Goal: Task Accomplishment & Management: Complete application form

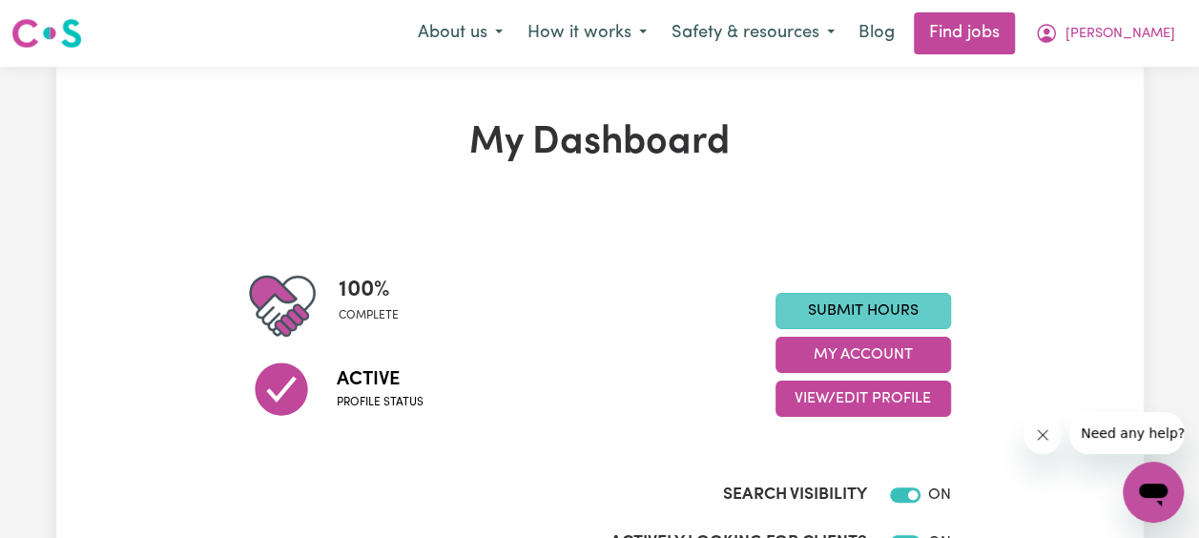
click at [897, 311] on link "Submit Hours" at bounding box center [862, 311] width 175 height 36
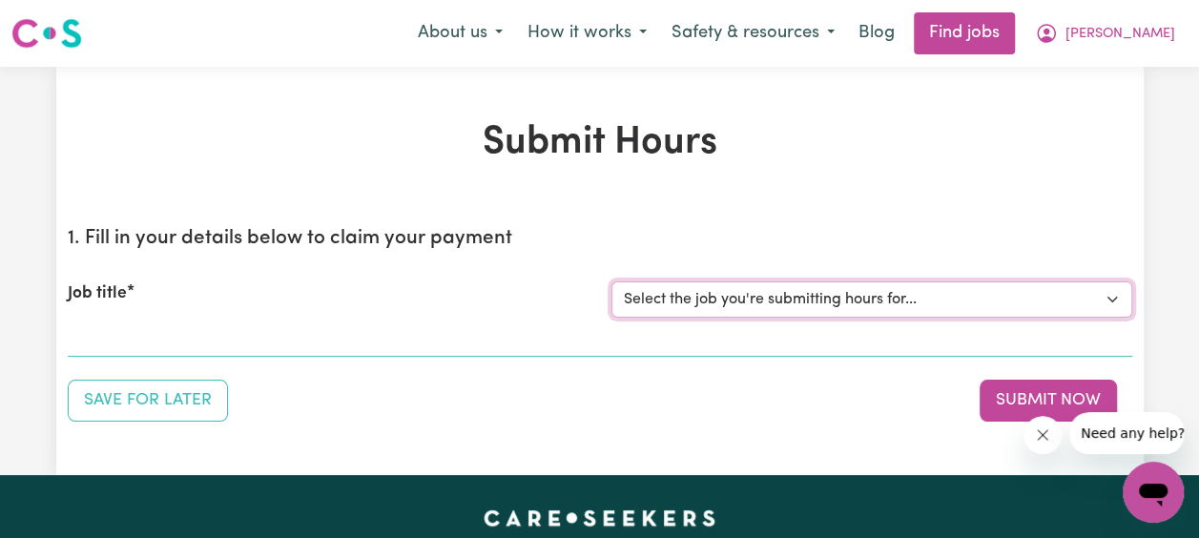
click at [951, 307] on select "Select the job you're submitting hours for... [[PERSON_NAME] Family] [DEMOGRAPH…" at bounding box center [871, 299] width 521 height 36
select select "14363"
click at [611, 281] on select "Select the job you're submitting hours for... [[PERSON_NAME] Family] [DEMOGRAPH…" at bounding box center [871, 299] width 521 height 36
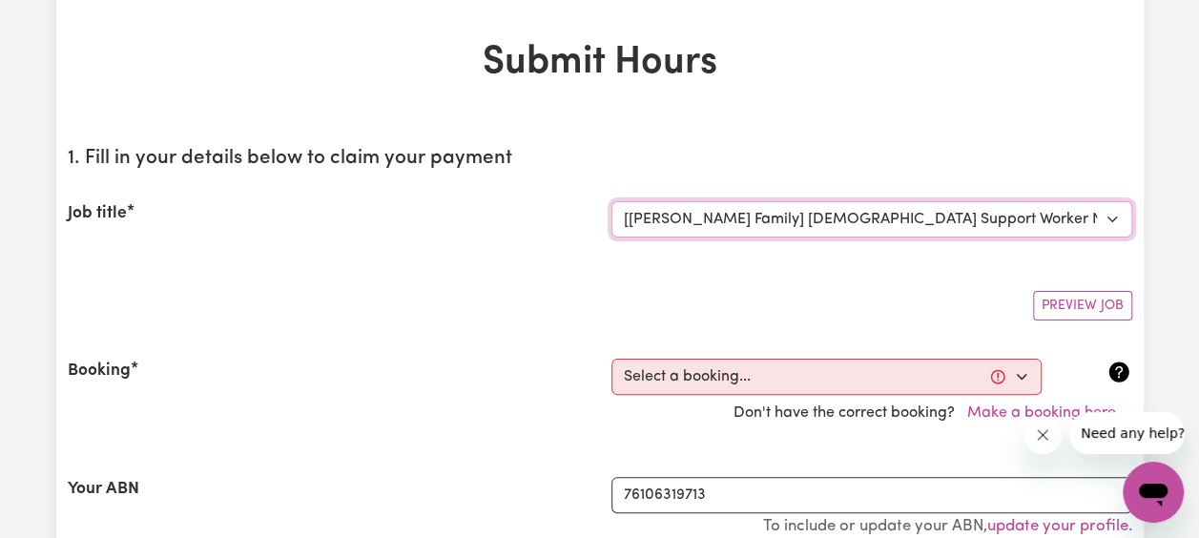
scroll to position [143, 0]
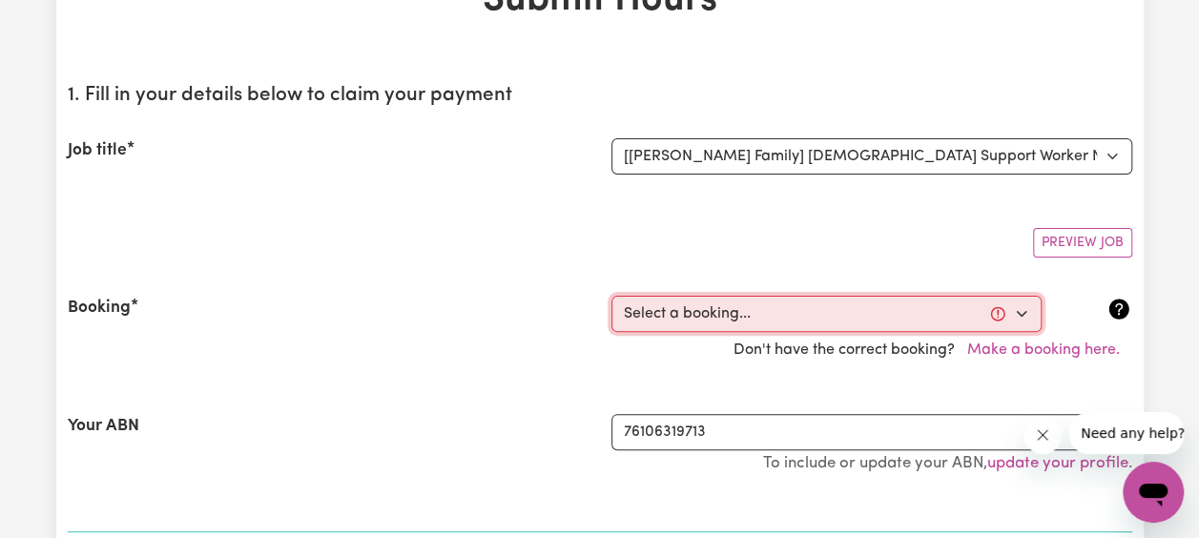
click at [840, 312] on select "Select a booking... [DATE] 04:00pm to 06:00pm (RECURRING) [DATE] 03:30pm to 06:…" at bounding box center [826, 314] width 430 height 36
select select "355940"
click at [611, 296] on select "Select a booking... [DATE] 04:00pm to 06:00pm (RECURRING) [DATE] 03:30pm to 06:…" at bounding box center [826, 314] width 430 height 36
type input "[DATE]"
type input "7"
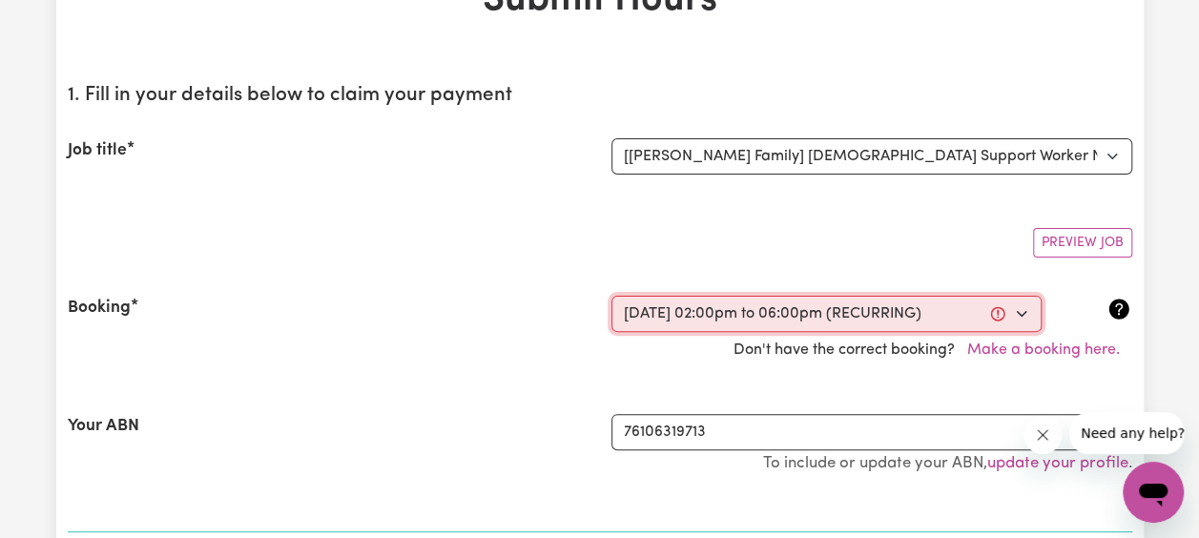
type input "10"
type input "2025"
type input "14:00"
type input "2"
type input "0"
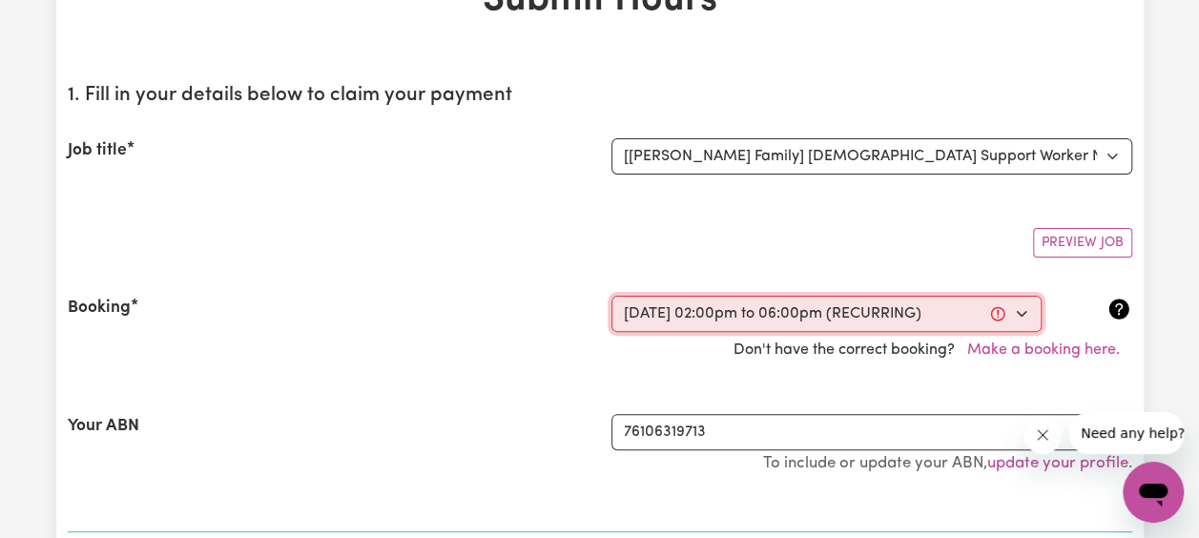
select select "pm"
type input "18:00"
type input "6"
type input "0"
select select "pm"
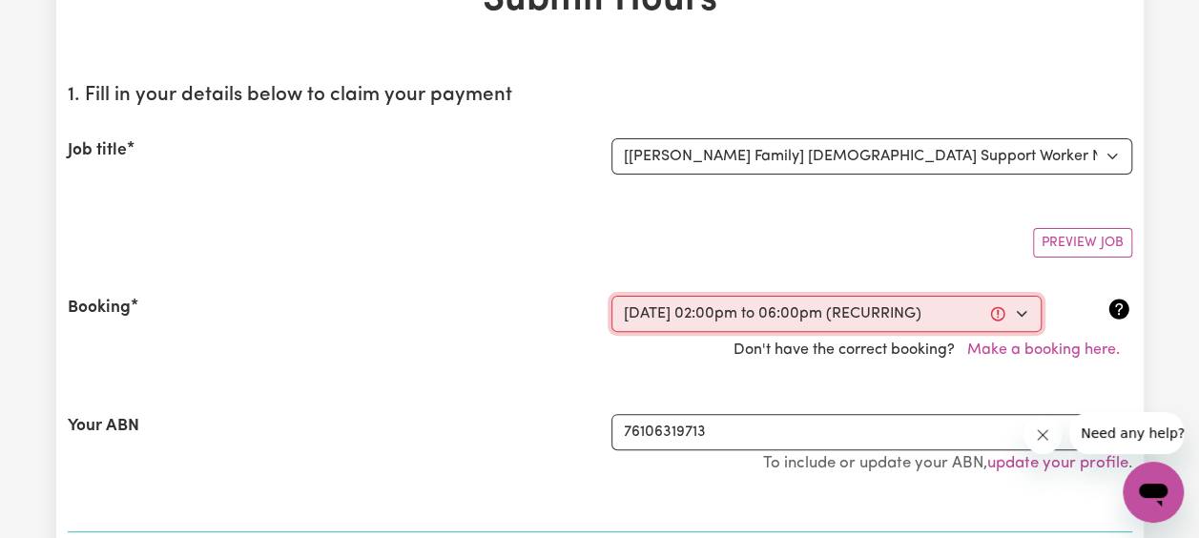
select select "63213"
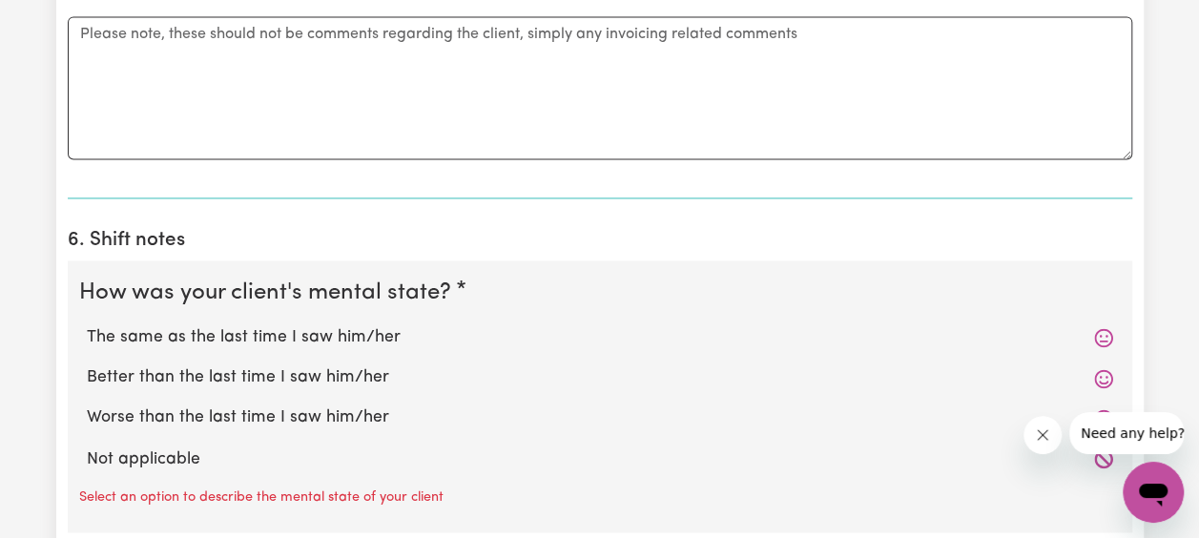
scroll to position [1368, 0]
click at [376, 338] on label "The same as the last time I saw him/her" at bounding box center [600, 336] width 1026 height 25
click at [87, 324] on input "The same as the last time I saw him/her" at bounding box center [86, 323] width 1 height 1
radio input "true"
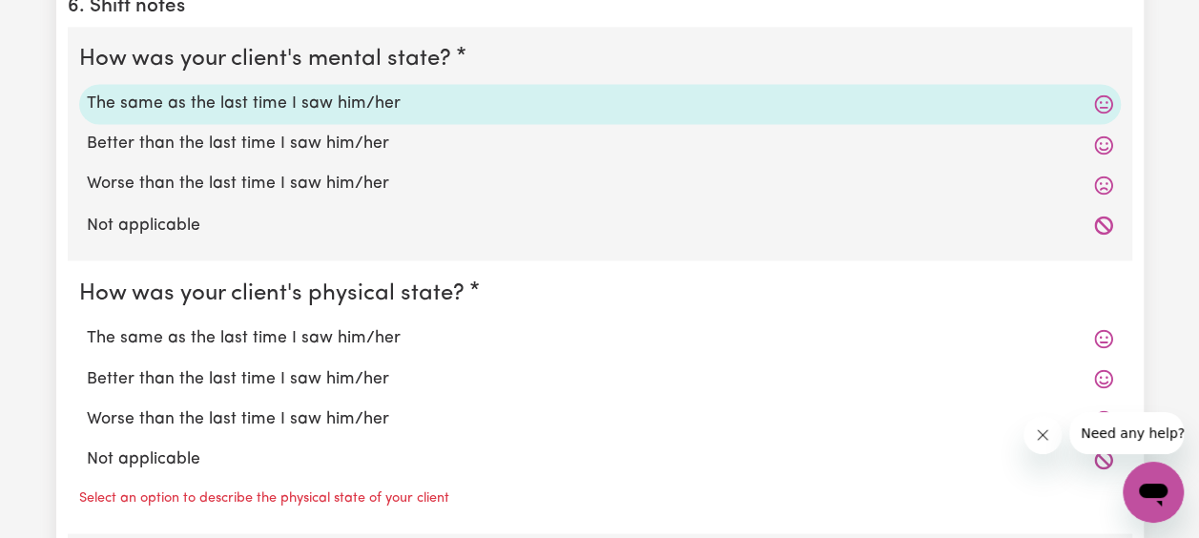
scroll to position [1601, 0]
click at [378, 328] on label "The same as the last time I saw him/her" at bounding box center [600, 336] width 1026 height 25
click at [87, 324] on input "The same as the last time I saw him/her" at bounding box center [86, 323] width 1 height 1
radio input "true"
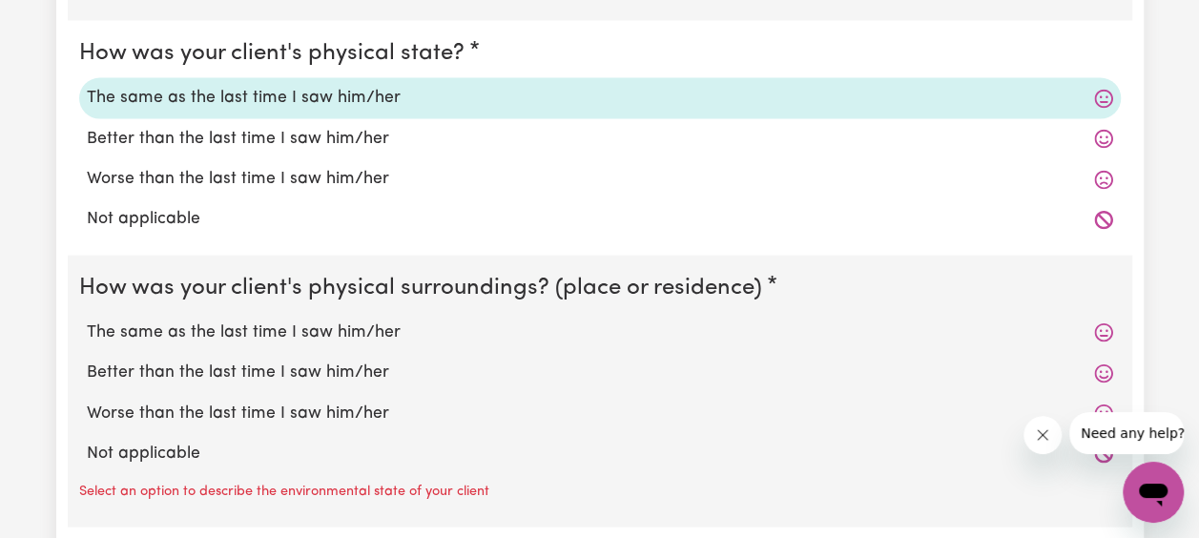
scroll to position [1841, 0]
click at [371, 328] on label "The same as the last time I saw him/her" at bounding box center [600, 331] width 1026 height 25
click at [87, 319] on input "The same as the last time I saw him/her" at bounding box center [86, 319] width 1 height 1
radio input "true"
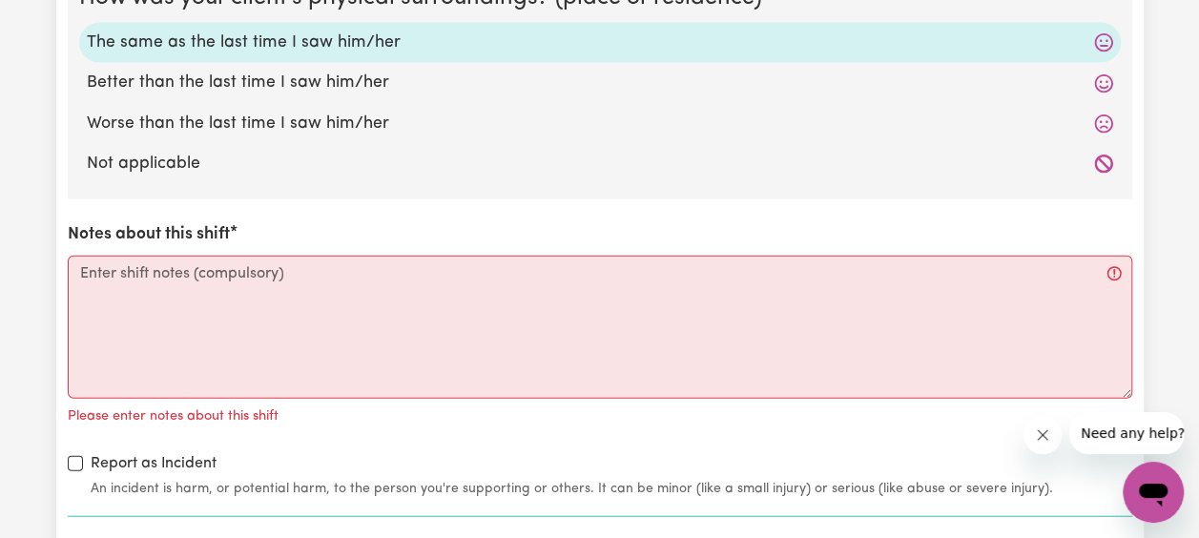
scroll to position [2130, 0]
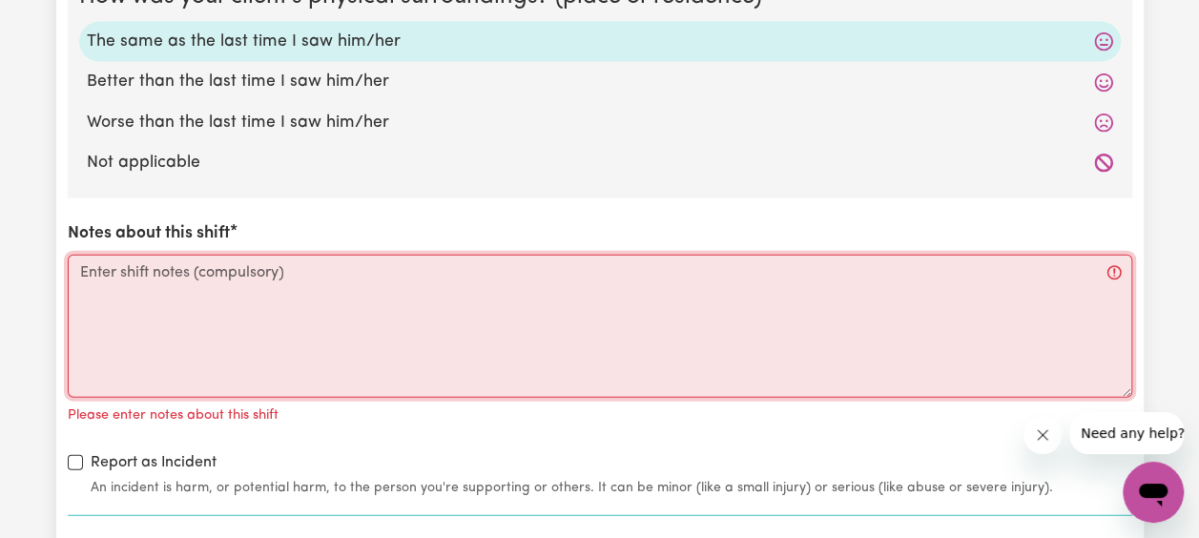
click at [333, 279] on textarea "Notes about this shift" at bounding box center [600, 326] width 1064 height 143
paste textarea "[PERSON_NAME] was a bit agitated during the first two hours, but we managed to …"
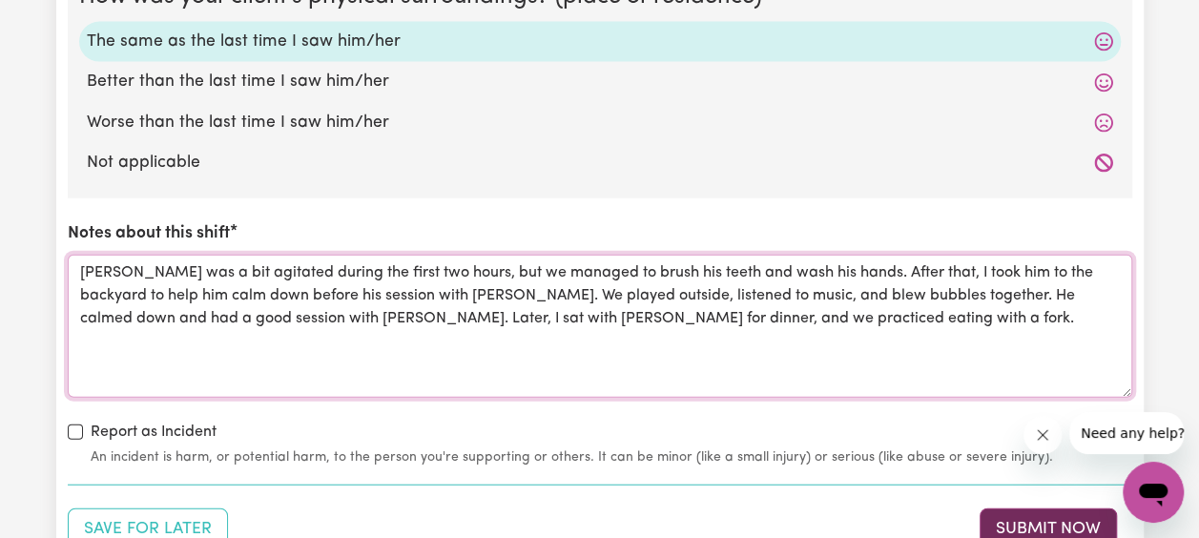
type textarea "[PERSON_NAME] was a bit agitated during the first two hours, but we managed to …"
click at [1062, 521] on button "Submit Now" at bounding box center [1047, 529] width 137 height 42
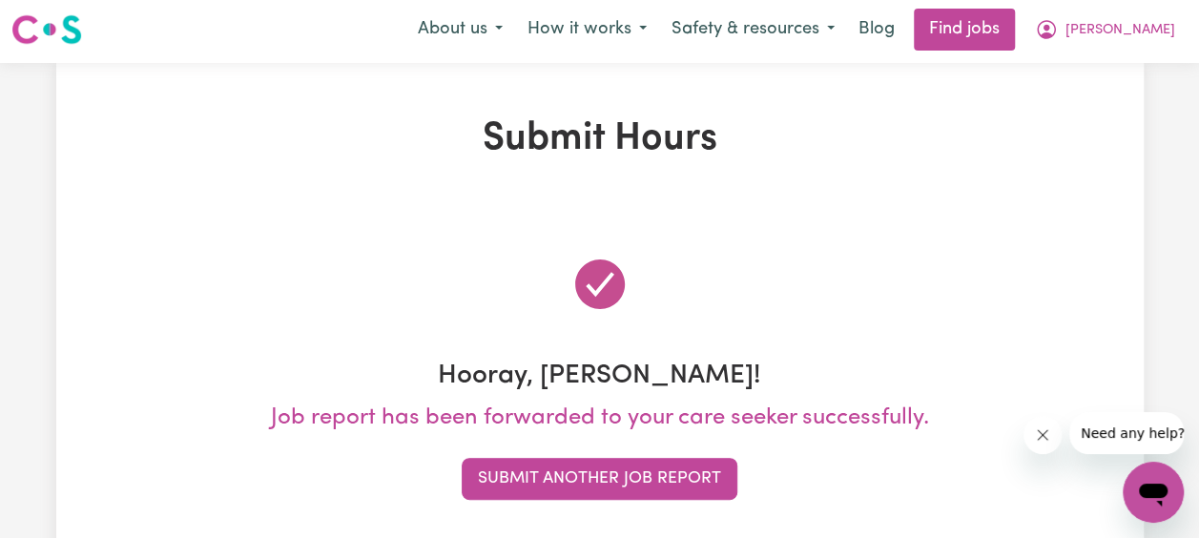
scroll to position [0, 0]
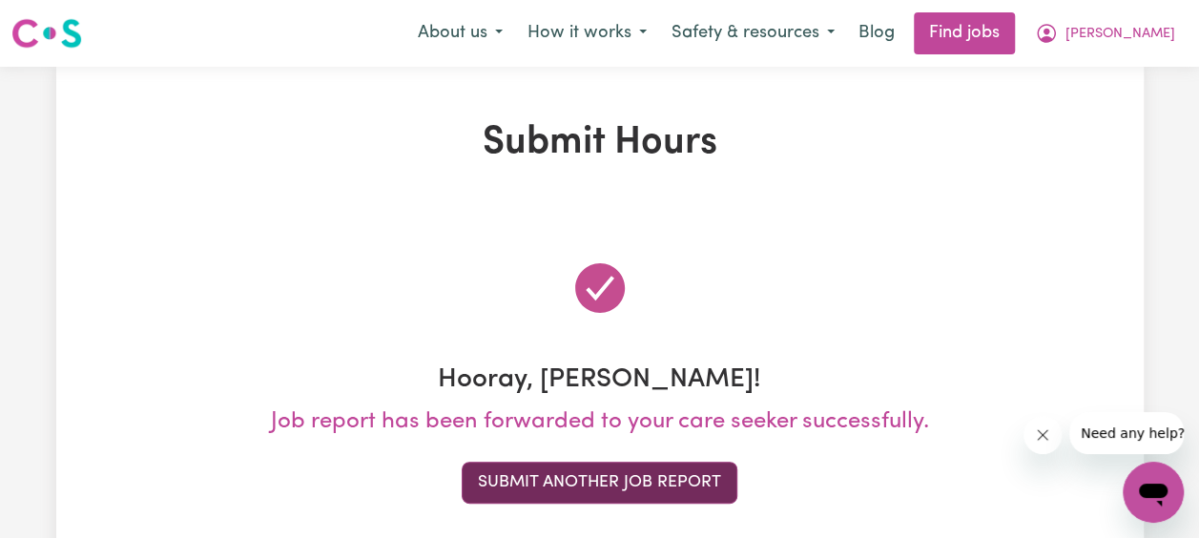
click at [676, 479] on button "Submit Another Job Report" at bounding box center [600, 483] width 276 height 42
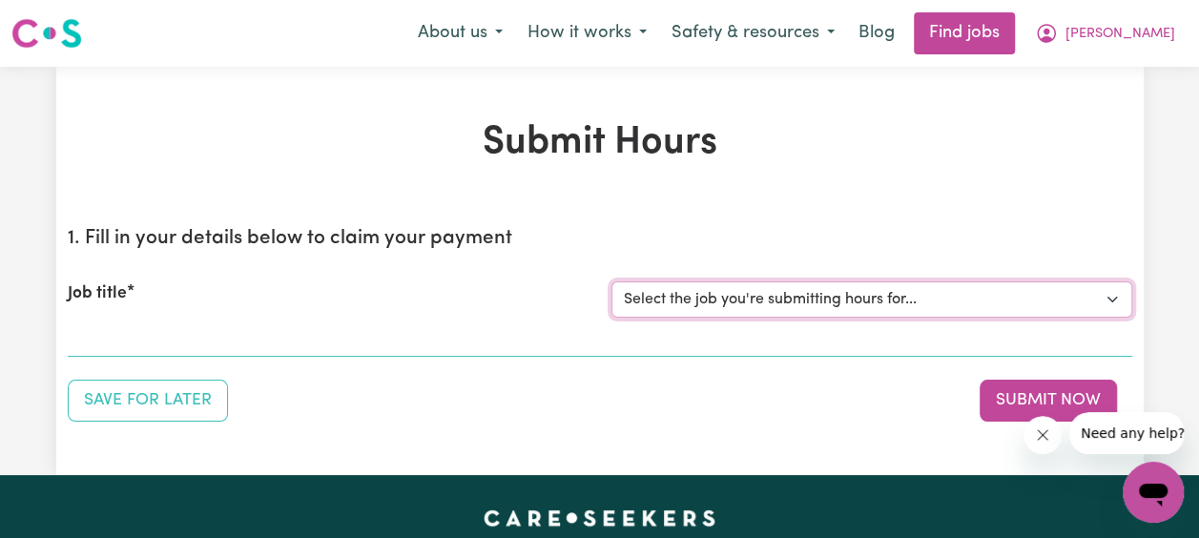
click at [846, 313] on select "Select the job you're submitting hours for... [[PERSON_NAME] Family] [DEMOGRAPH…" at bounding box center [871, 299] width 521 height 36
select select "14363"
click at [611, 281] on select "Select the job you're submitting hours for... [[PERSON_NAME] Family] [DEMOGRAPH…" at bounding box center [871, 299] width 521 height 36
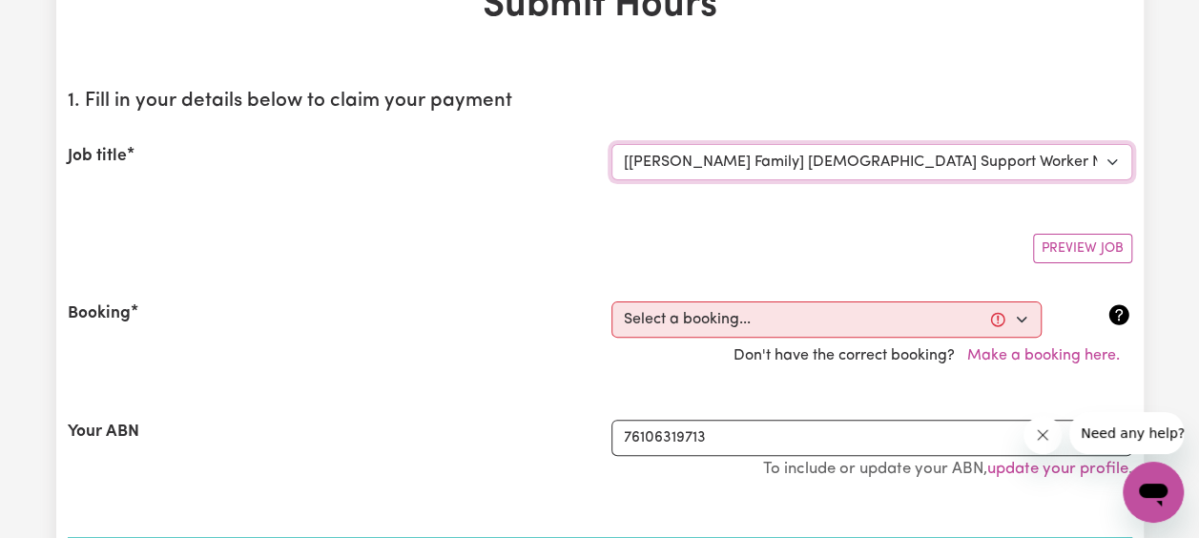
scroll to position [140, 0]
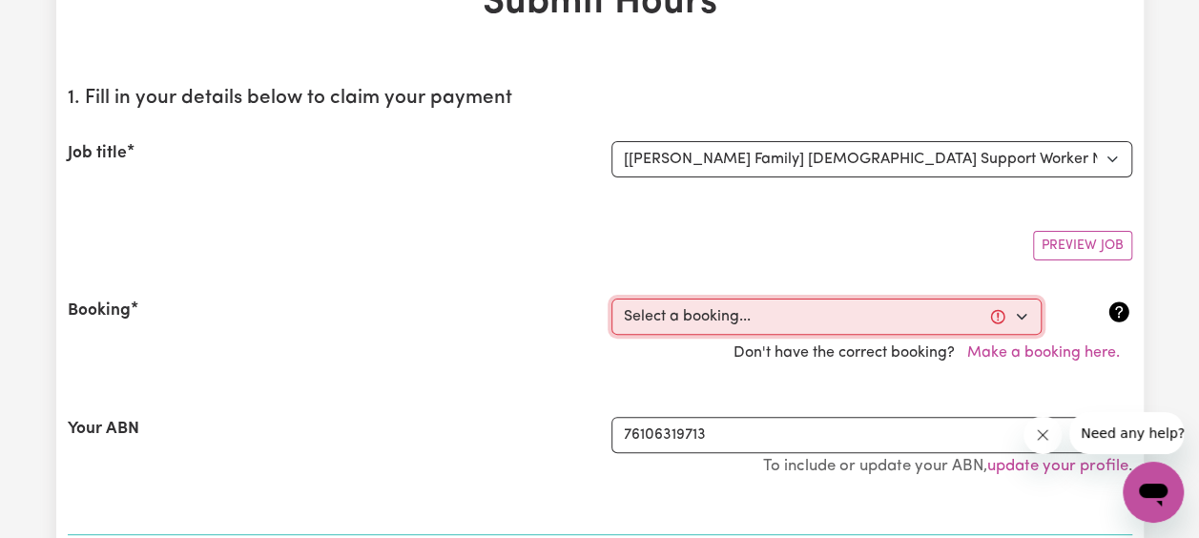
click at [647, 326] on select "Select a booking... [DATE] 04:00pm to 06:00pm (RECURRING) [DATE] 03:30pm to 06:…" at bounding box center [826, 316] width 430 height 36
select select "356183"
click at [611, 298] on select "Select a booking... [DATE] 04:00pm to 06:00pm (RECURRING) [DATE] 03:30pm to 06:…" at bounding box center [826, 316] width 430 height 36
type input "[DATE]"
type input "8"
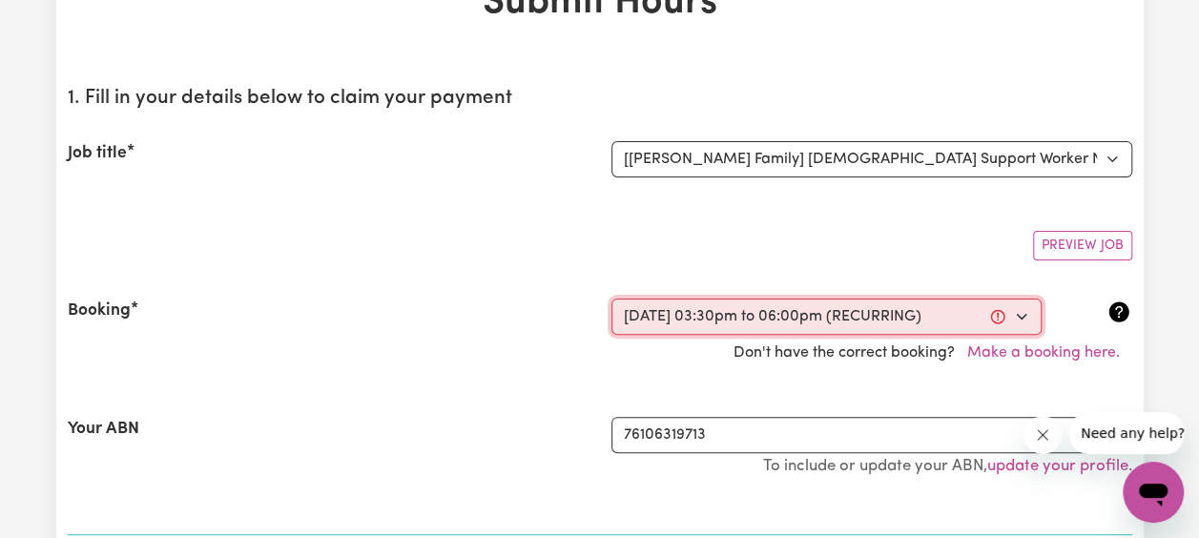
type input "10"
type input "2025"
type input "15:30"
type input "3"
type input "30"
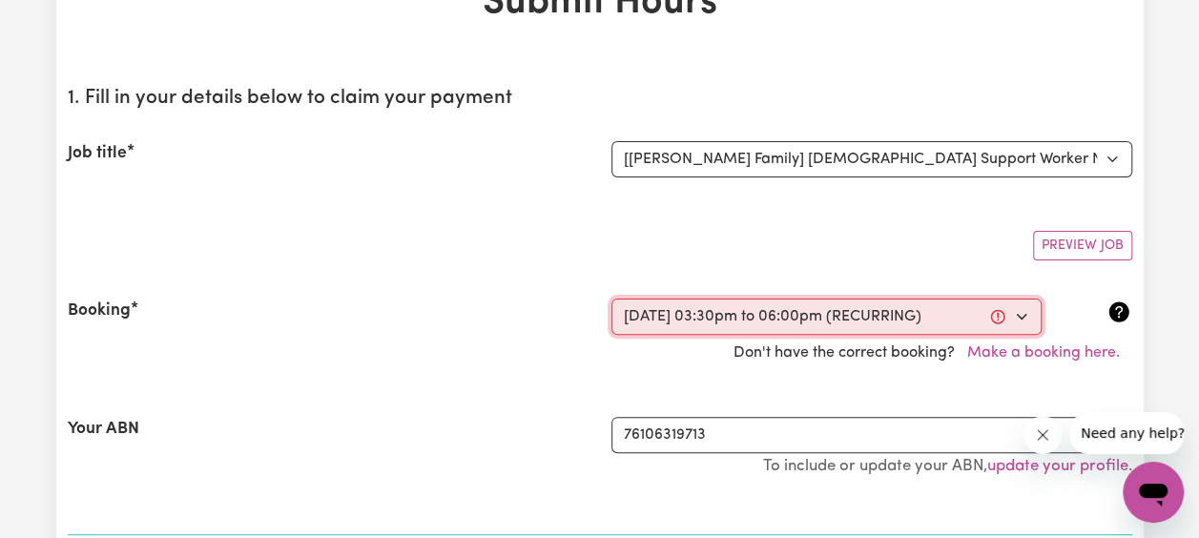
select select "pm"
type input "18:00"
type input "6"
type input "0"
select select "pm"
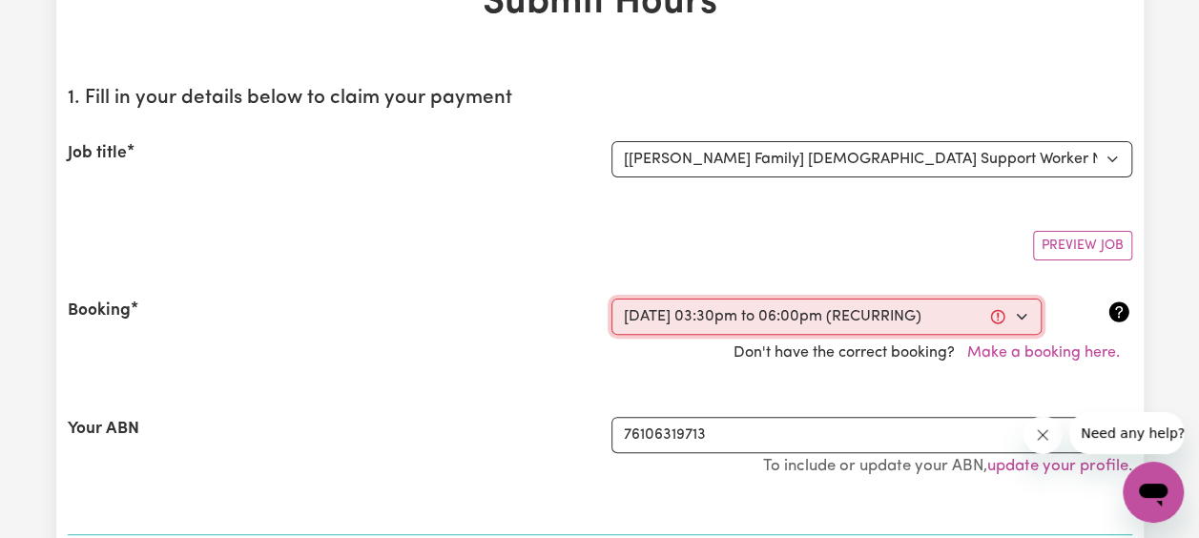
select select "63213"
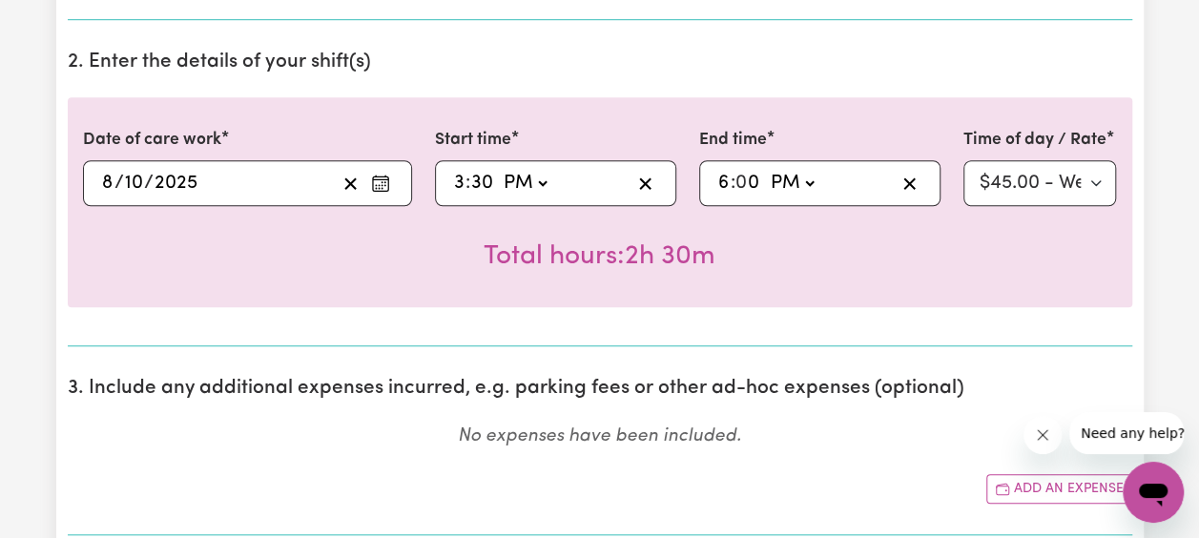
scroll to position [654, 0]
click at [463, 177] on input "3" at bounding box center [459, 184] width 12 height 29
type input "14:30"
type input "2"
type input "14:00"
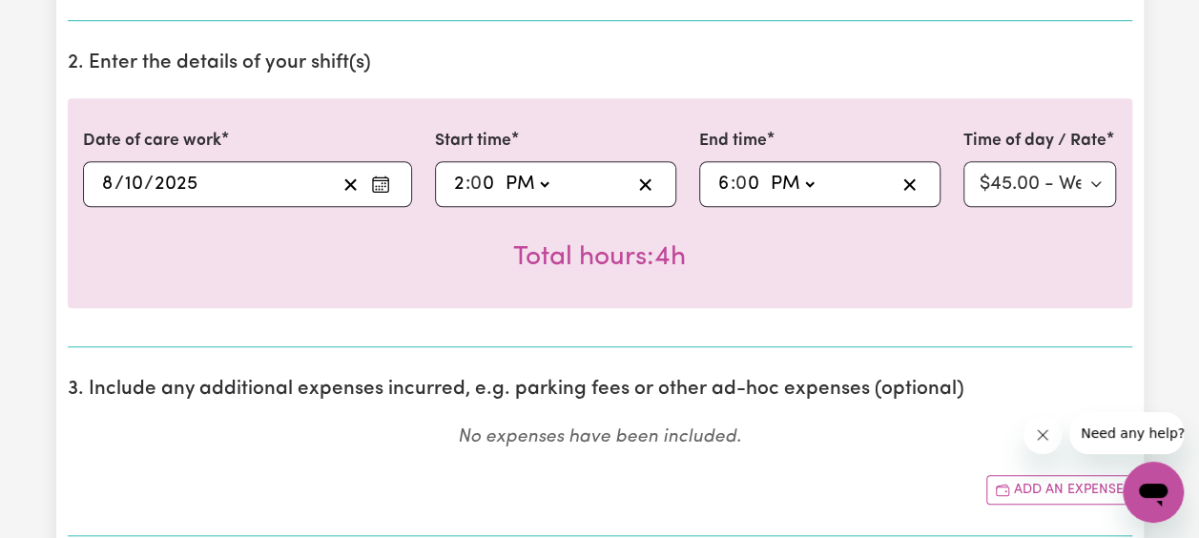
type input "0"
click at [342, 265] on div "Total hours: 4h" at bounding box center [600, 242] width 1034 height 71
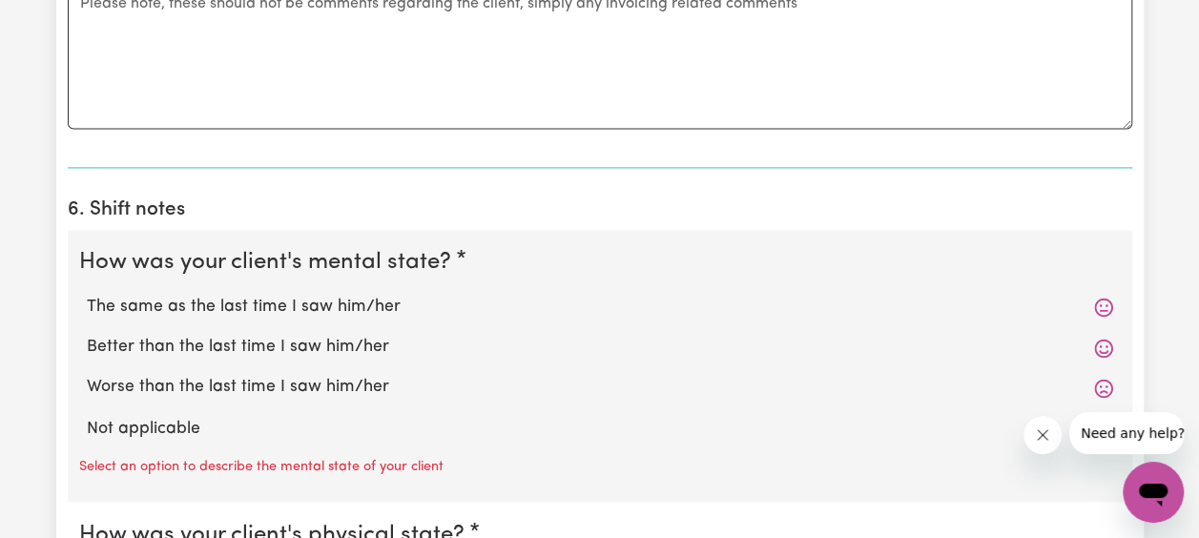
scroll to position [1398, 0]
click at [220, 301] on label "The same as the last time I saw him/her" at bounding box center [600, 306] width 1026 height 25
click at [87, 294] on input "The same as the last time I saw him/her" at bounding box center [86, 293] width 1 height 1
radio input "true"
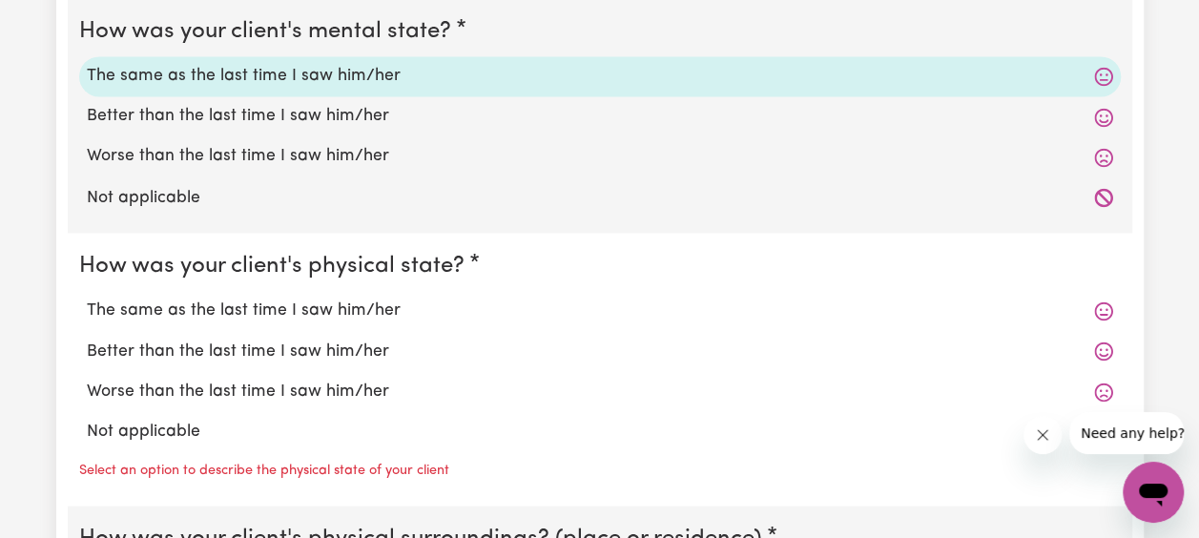
scroll to position [1630, 0]
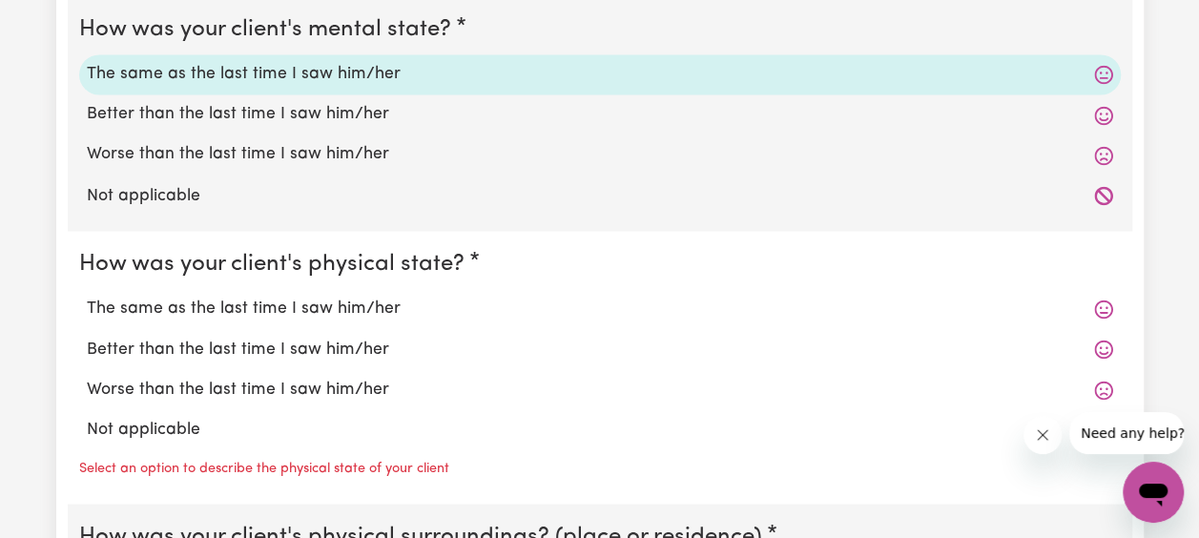
click at [216, 301] on label "The same as the last time I saw him/her" at bounding box center [600, 308] width 1026 height 25
click at [87, 296] on input "The same as the last time I saw him/her" at bounding box center [86, 295] width 1 height 1
radio input "true"
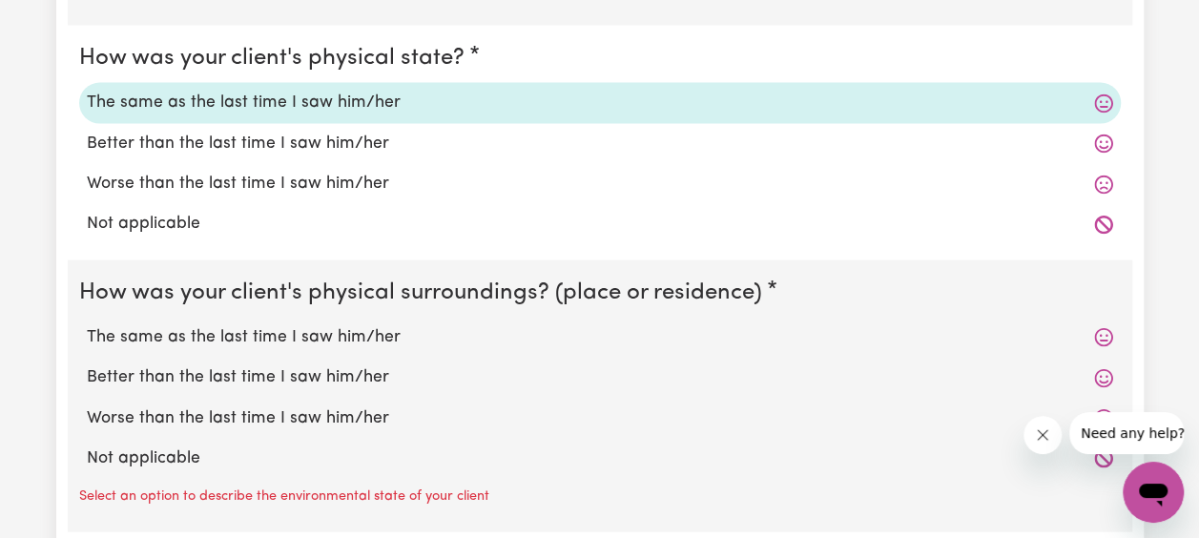
scroll to position [1836, 0]
click at [210, 335] on label "The same as the last time I saw him/her" at bounding box center [600, 336] width 1026 height 25
click at [87, 324] on input "The same as the last time I saw him/her" at bounding box center [86, 323] width 1 height 1
radio input "true"
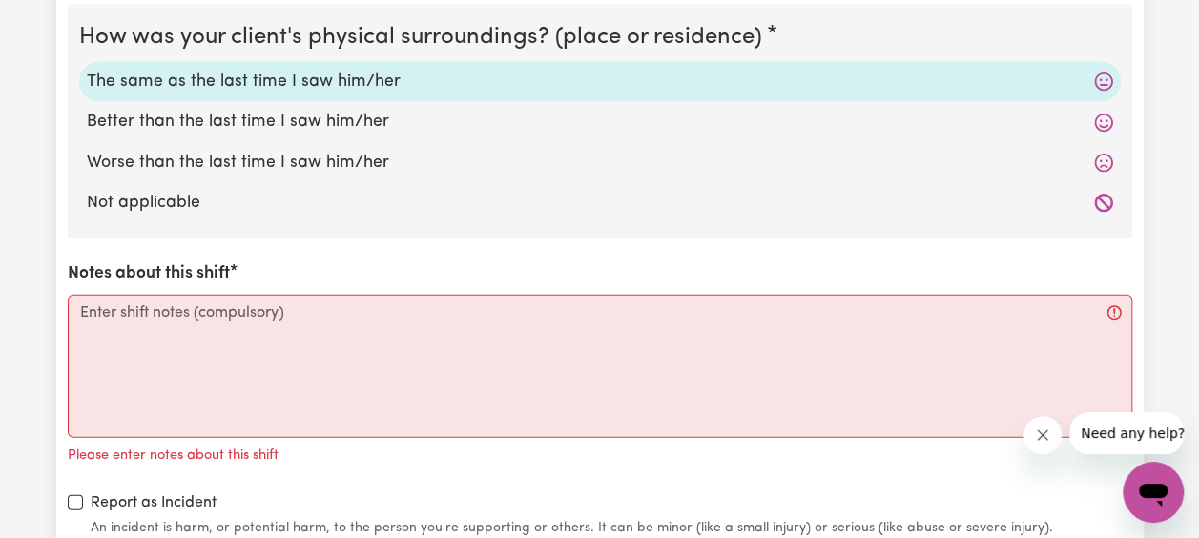
scroll to position [2091, 0]
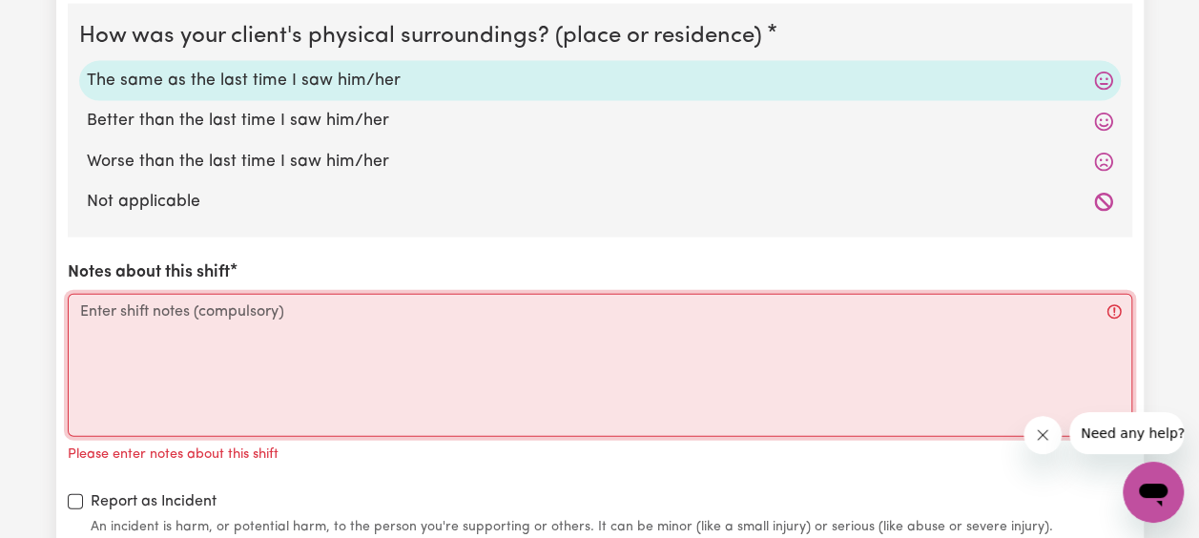
click at [210, 335] on textarea "Notes about this shift" at bounding box center [600, 365] width 1064 height 143
paste textarea "[DATE] [PERSON_NAME] was much calmer. [PERSON_NAME], [PERSON_NAME]’s mother, to…"
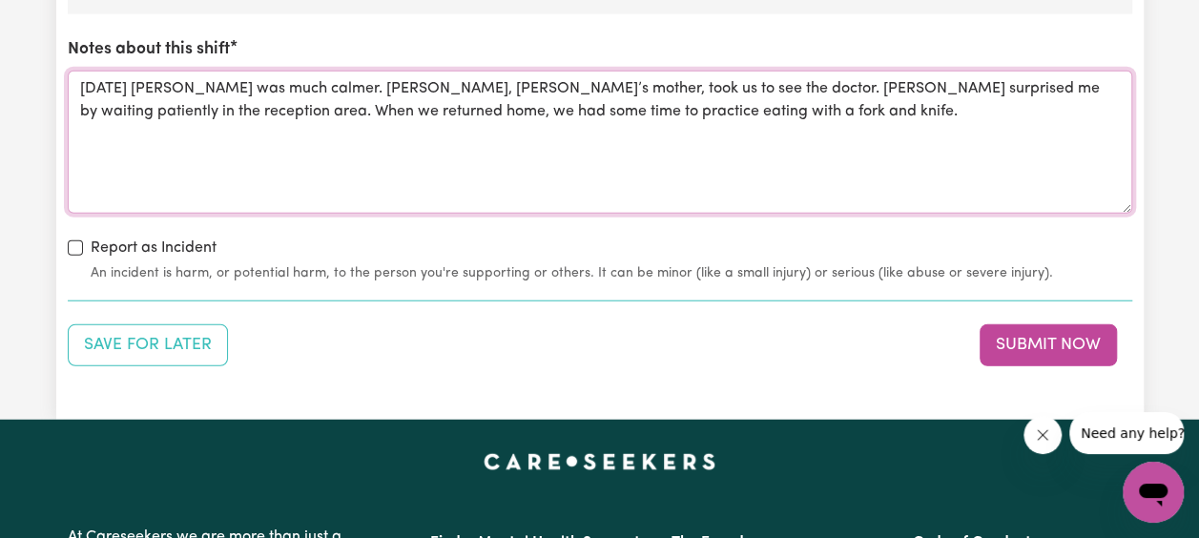
scroll to position [2315, 0]
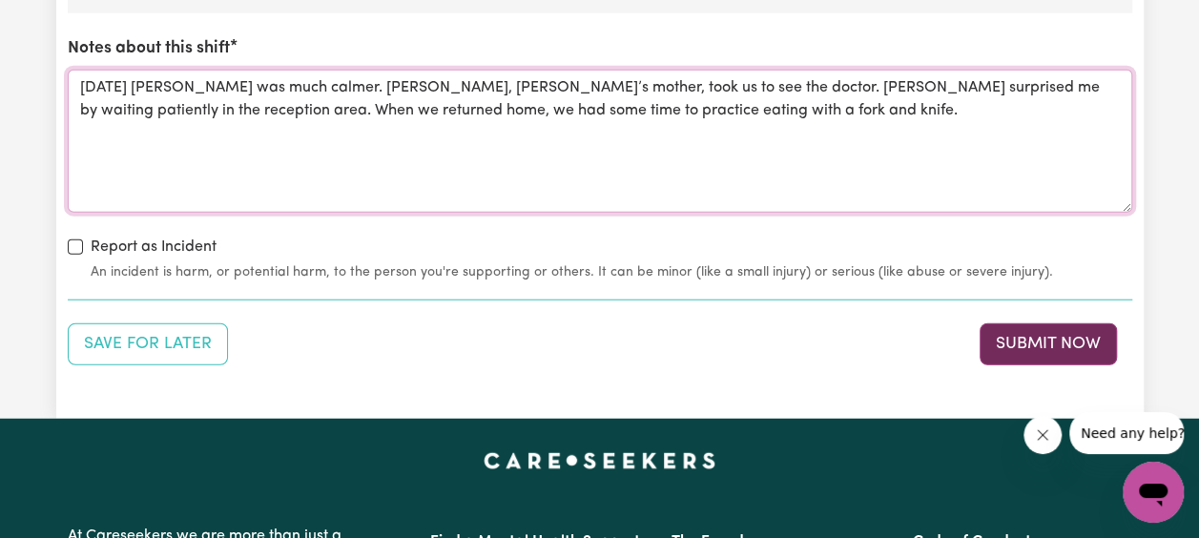
type textarea "[DATE] [PERSON_NAME] was much calmer. [PERSON_NAME], [PERSON_NAME]’s mother, to…"
click at [1034, 331] on button "Submit Now" at bounding box center [1047, 344] width 137 height 42
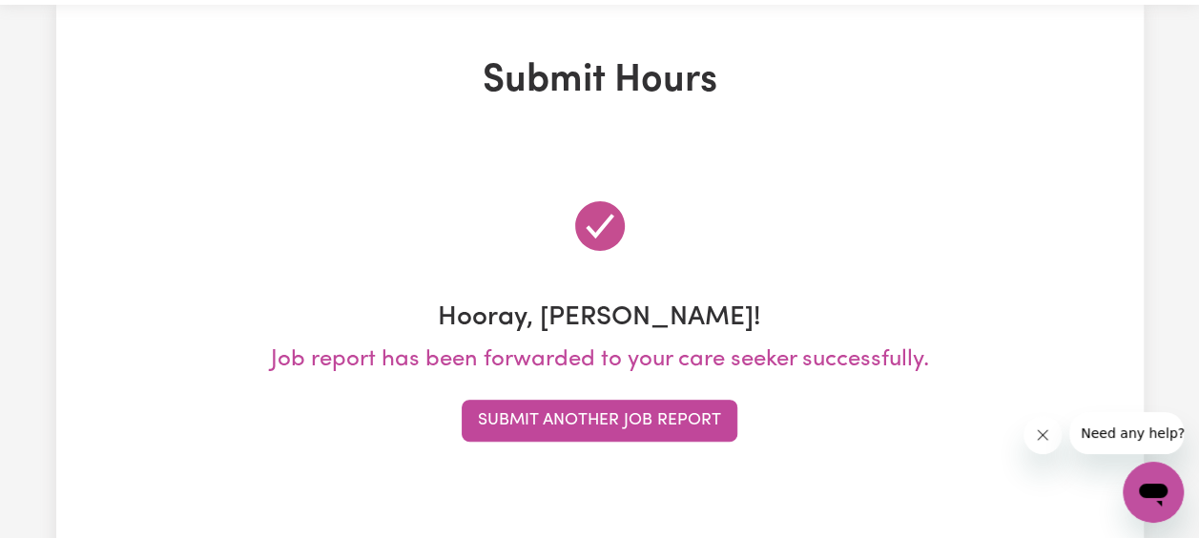
scroll to position [0, 0]
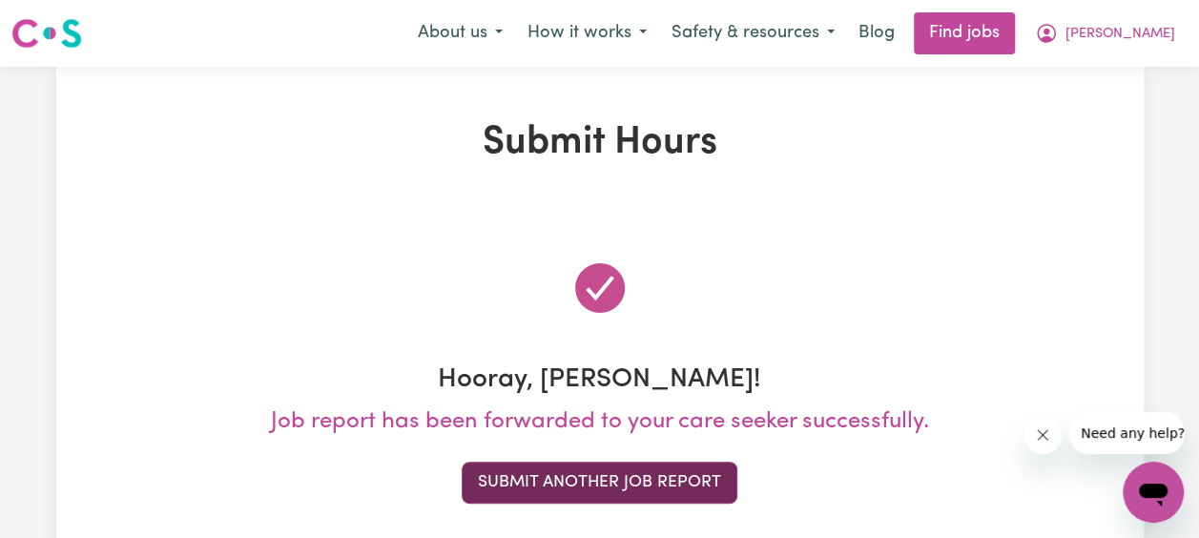
click at [564, 481] on button "Submit Another Job Report" at bounding box center [600, 483] width 276 height 42
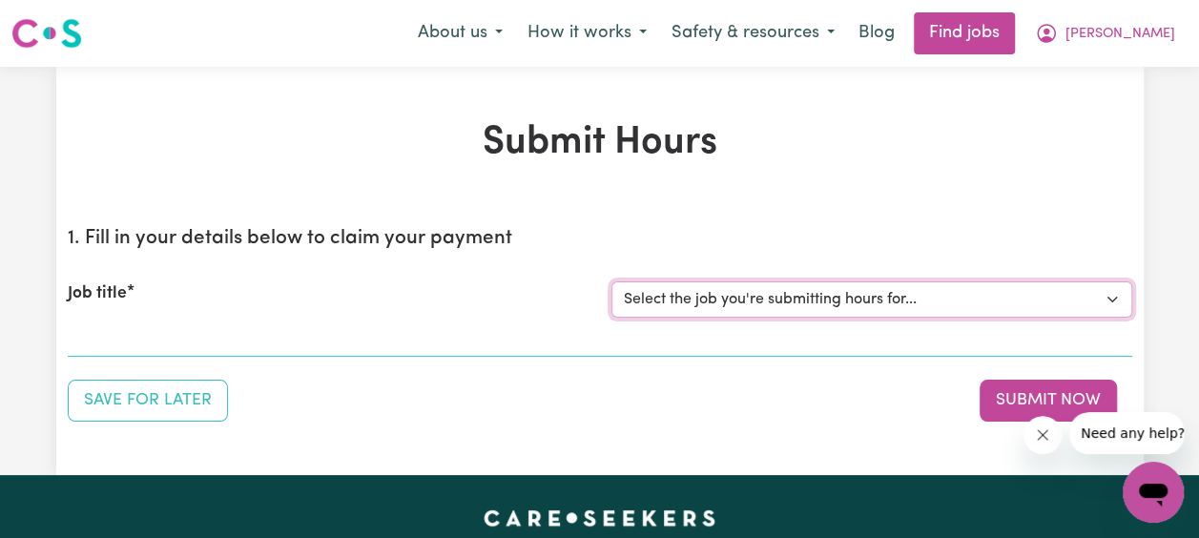
click at [906, 303] on select "Select the job you're submitting hours for... [[PERSON_NAME] Family] [DEMOGRAPH…" at bounding box center [871, 299] width 521 height 36
select select "14363"
click at [611, 281] on select "Select the job you're submitting hours for... [[PERSON_NAME] Family] [DEMOGRAPH…" at bounding box center [871, 299] width 521 height 36
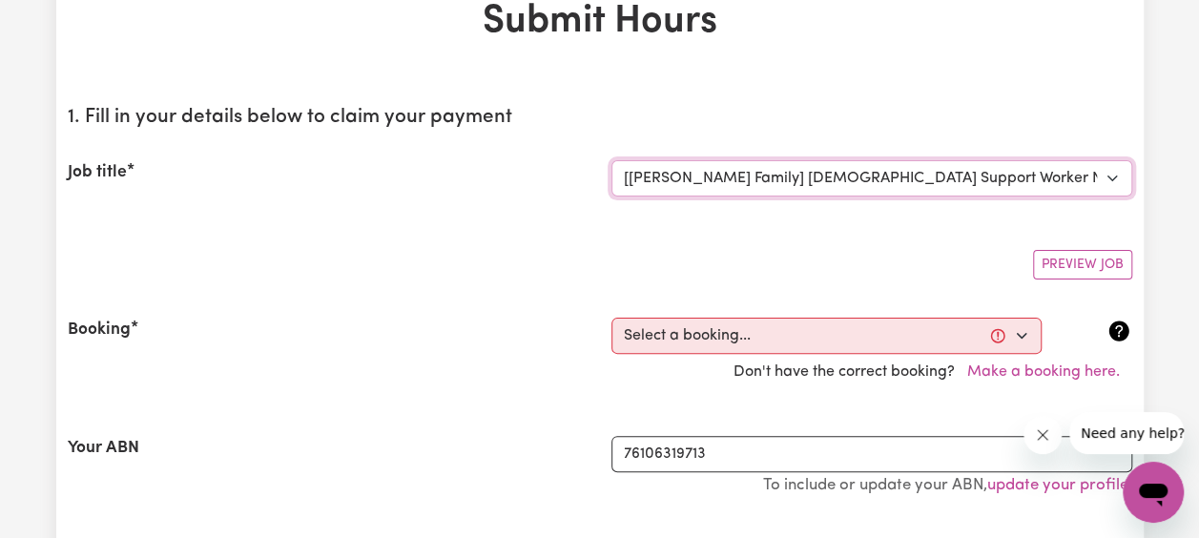
scroll to position [141, 0]
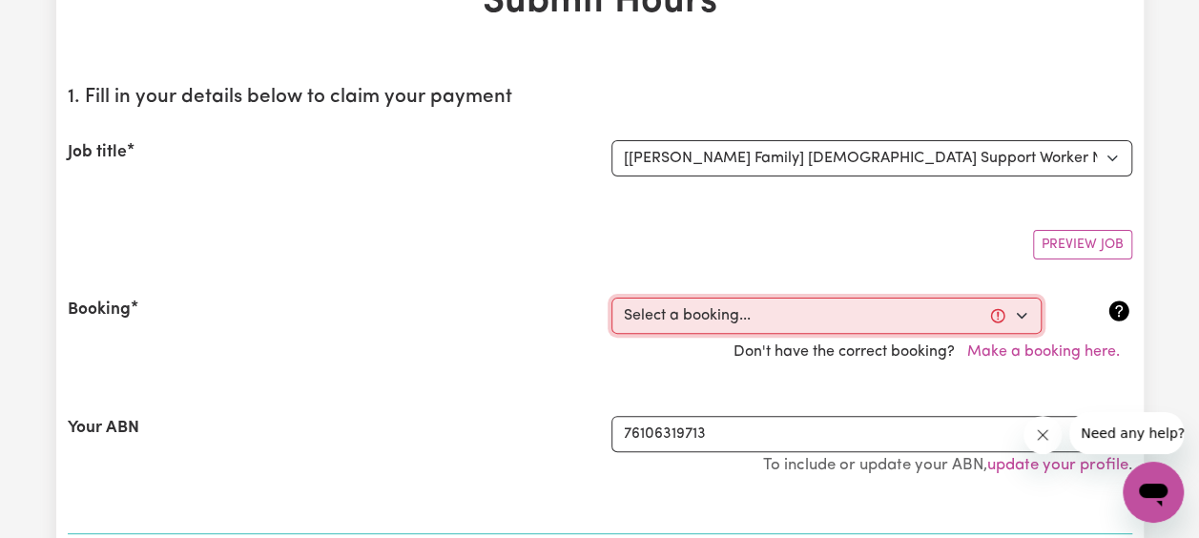
click at [695, 320] on select "Select a booking... [DATE] 04:00pm to 06:00pm (RECURRING) [DATE] 03:30pm to 06:…" at bounding box center [826, 316] width 430 height 36
select select "357586"
click at [611, 298] on select "Select a booking... [DATE] 04:00pm to 06:00pm (RECURRING) [DATE] 03:30pm to 06:…" at bounding box center [826, 316] width 430 height 36
type input "[DATE]"
type input "10"
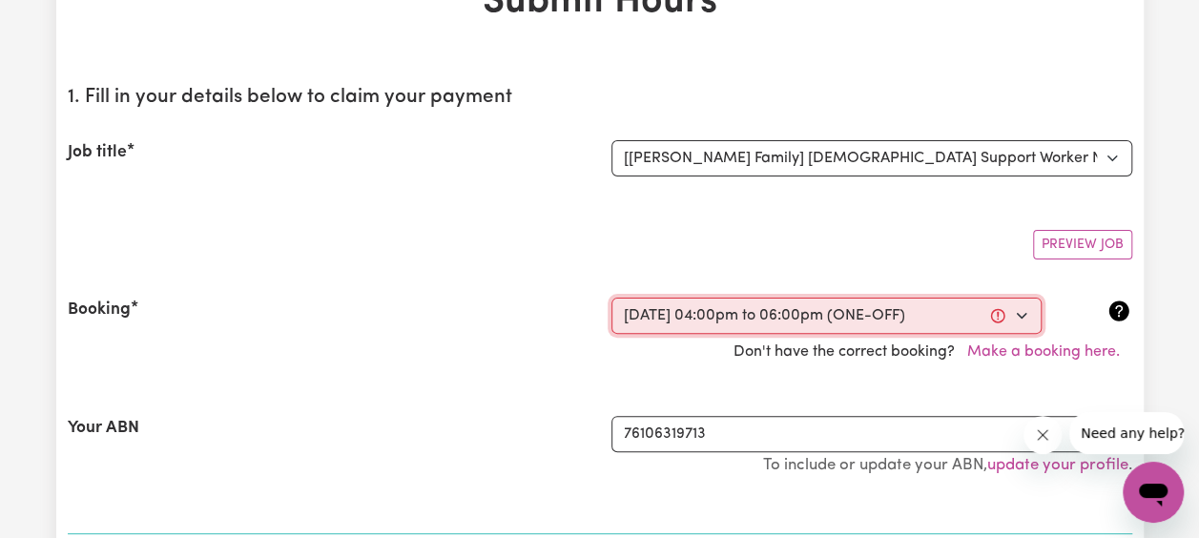
type input "10"
type input "2025"
type input "16:00"
type input "4"
type input "0"
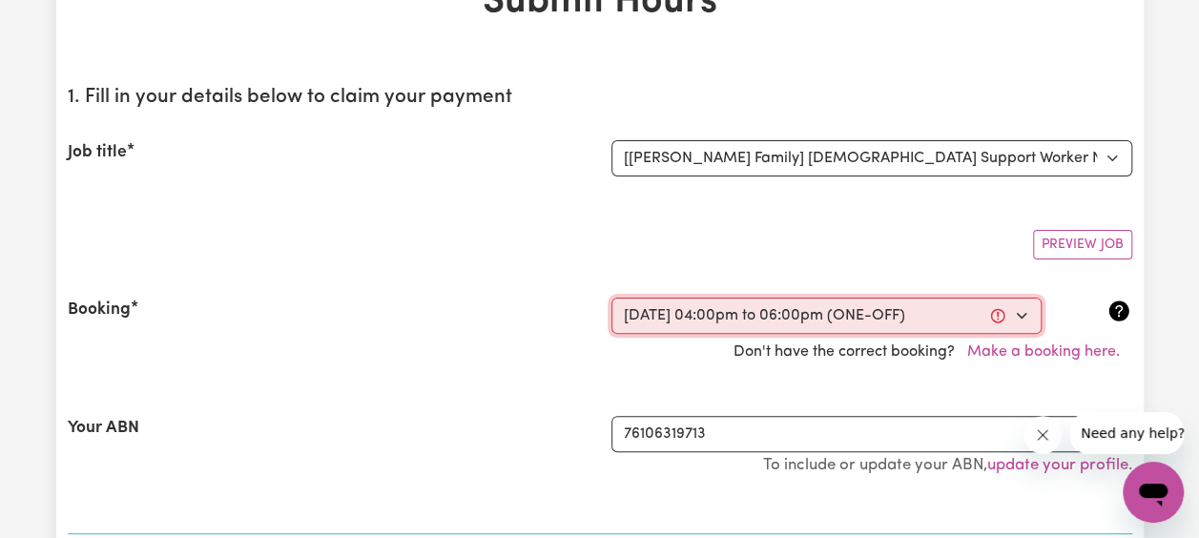
select select "pm"
type input "18:00"
type input "6"
type input "0"
select select "pm"
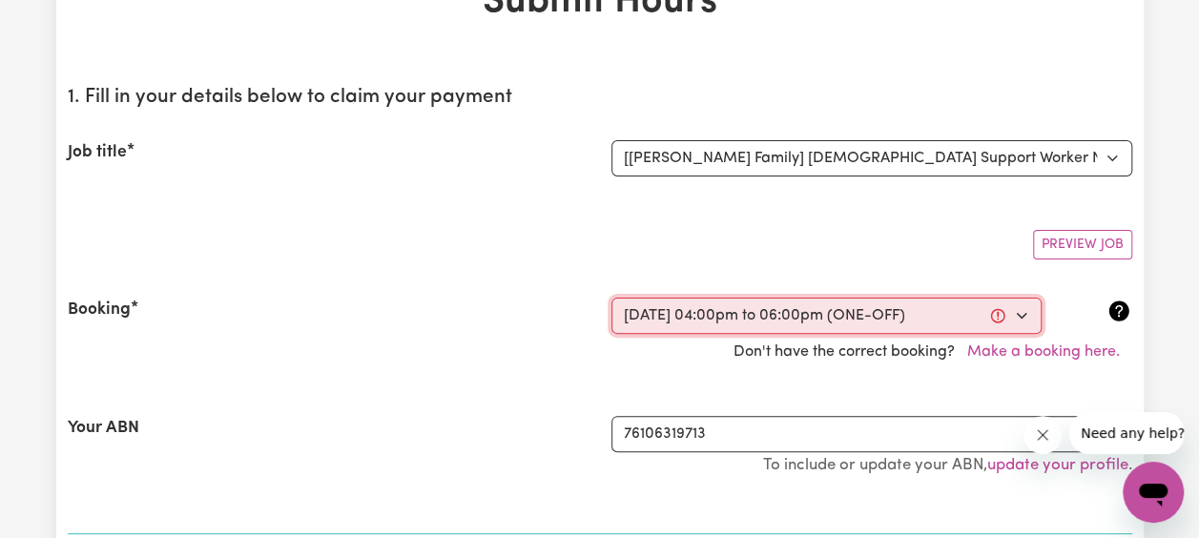
select select "63213"
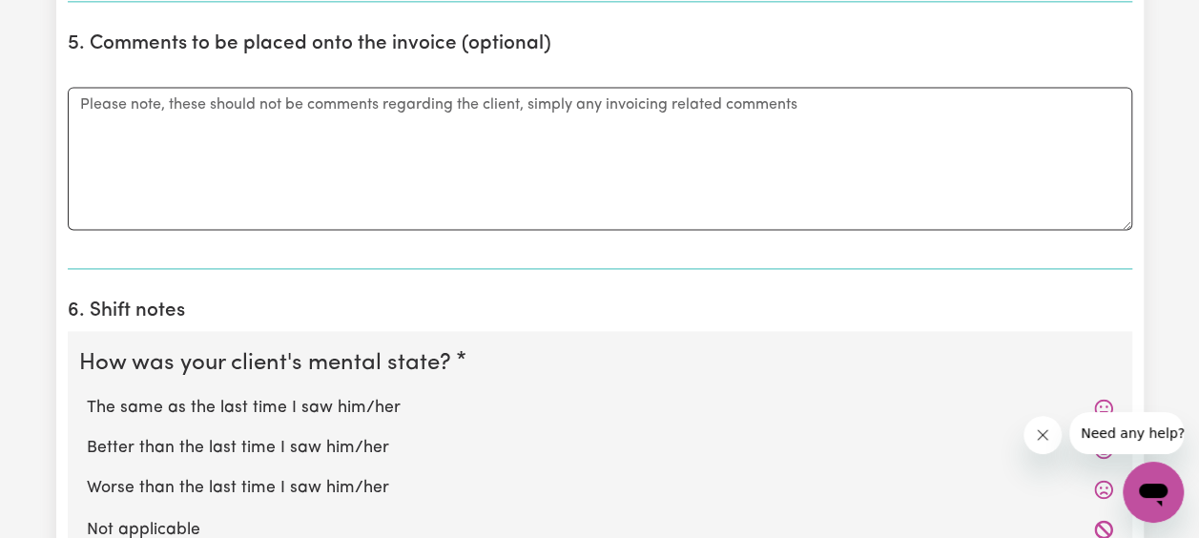
scroll to position [1299, 0]
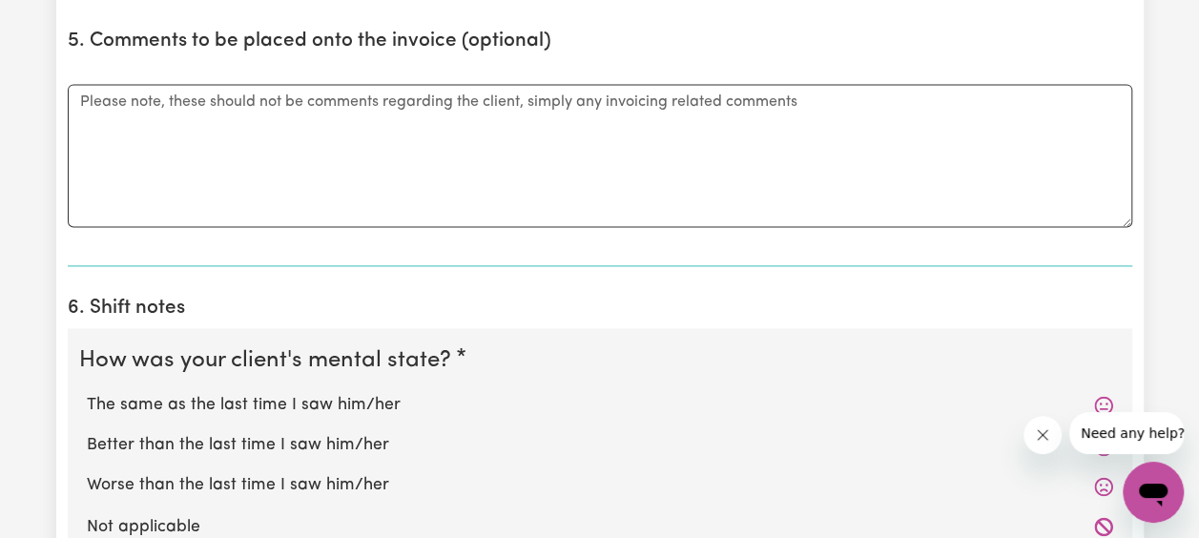
click at [366, 407] on label "The same as the last time I saw him/her" at bounding box center [600, 405] width 1026 height 25
click at [87, 393] on input "The same as the last time I saw him/her" at bounding box center [86, 392] width 1 height 1
radio input "true"
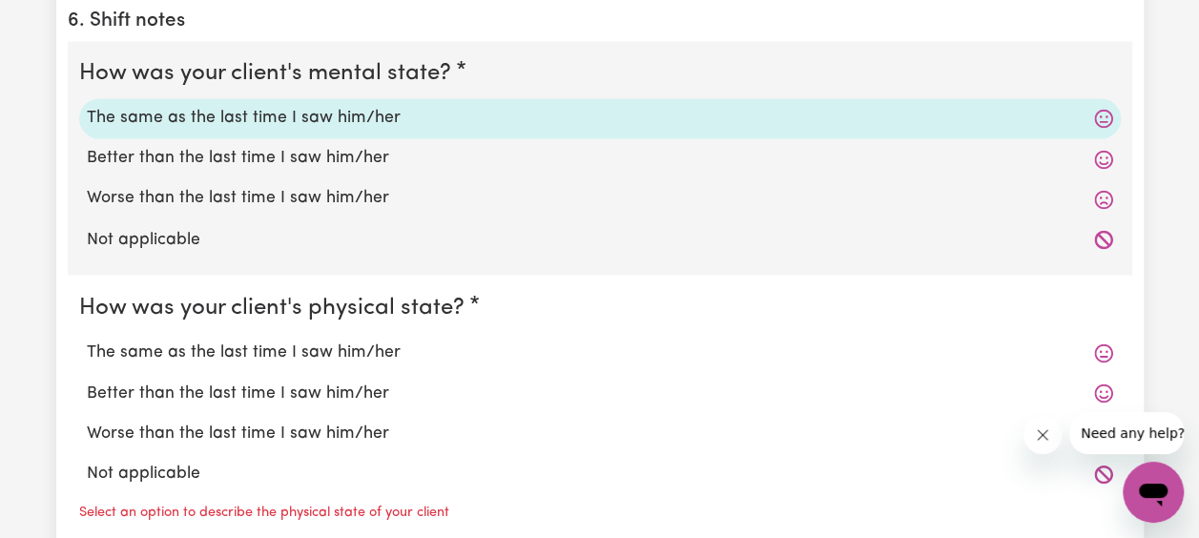
scroll to position [1587, 0]
click at [368, 351] on label "The same as the last time I saw him/her" at bounding box center [600, 351] width 1026 height 25
click at [87, 339] on input "The same as the last time I saw him/her" at bounding box center [86, 338] width 1 height 1
radio input "true"
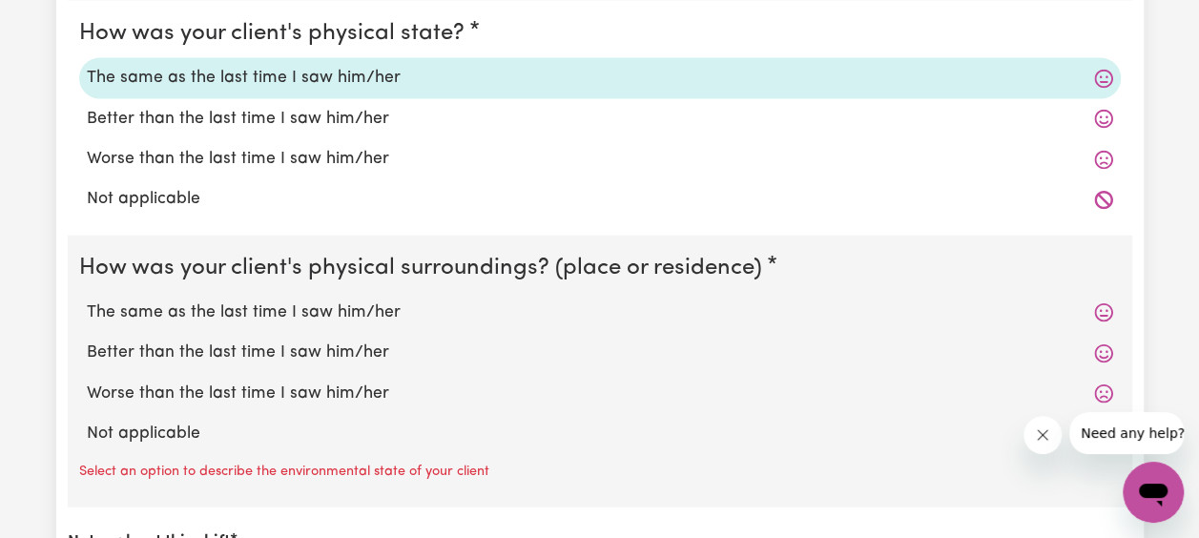
scroll to position [1864, 0]
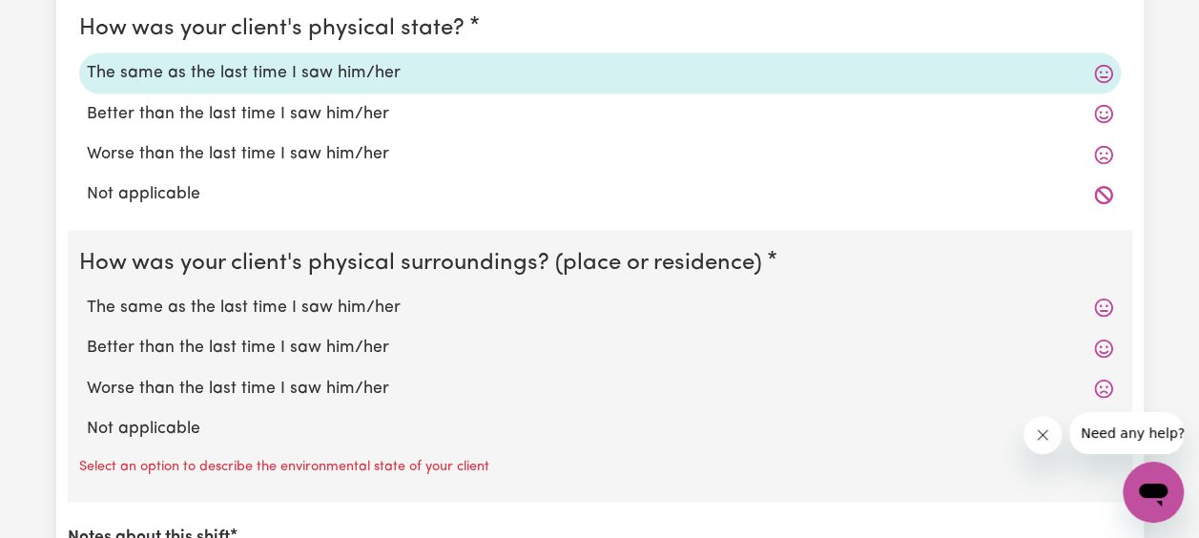
click at [370, 298] on label "The same as the last time I saw him/her" at bounding box center [600, 308] width 1026 height 25
click at [87, 296] on input "The same as the last time I saw him/her" at bounding box center [86, 295] width 1 height 1
radio input "true"
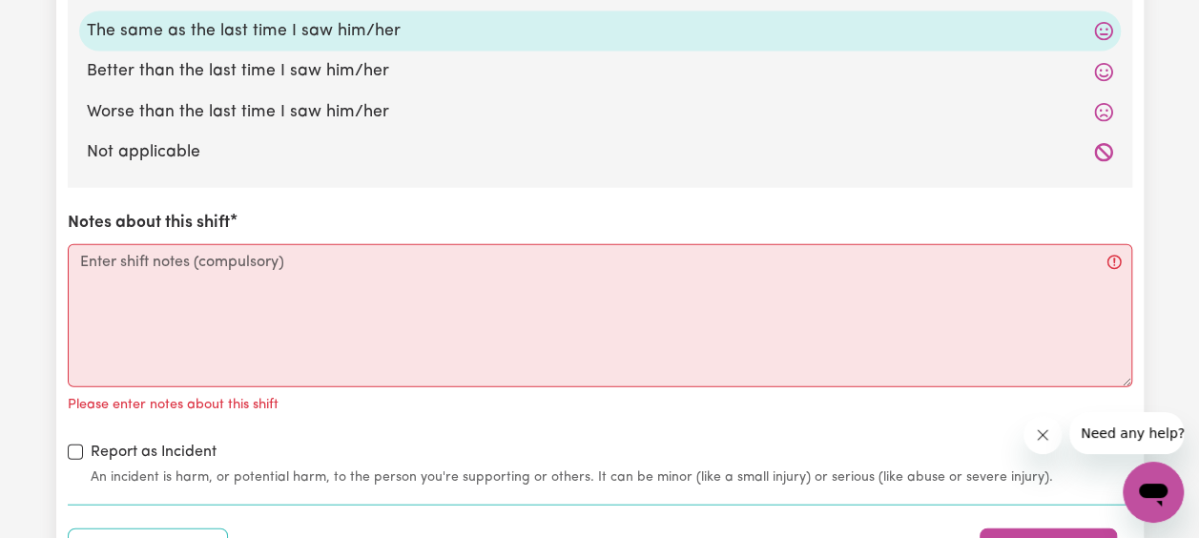
scroll to position [2198, 0]
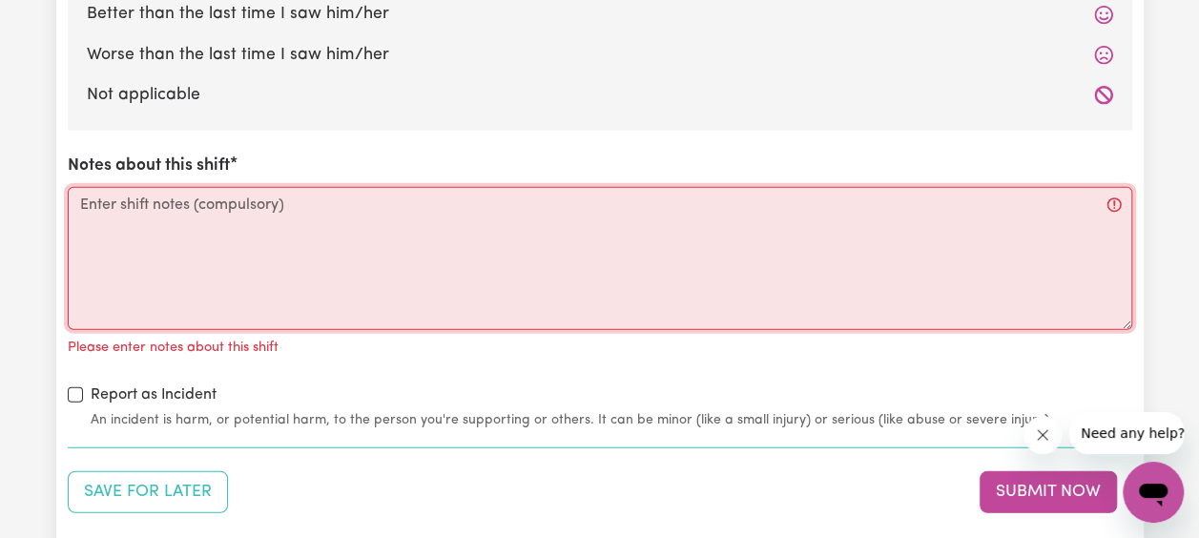
click at [351, 226] on textarea "Notes about this shift" at bounding box center [600, 258] width 1064 height 143
paste textarea "[PERSON_NAME] was calm during the entire time I was with him. He participated i…"
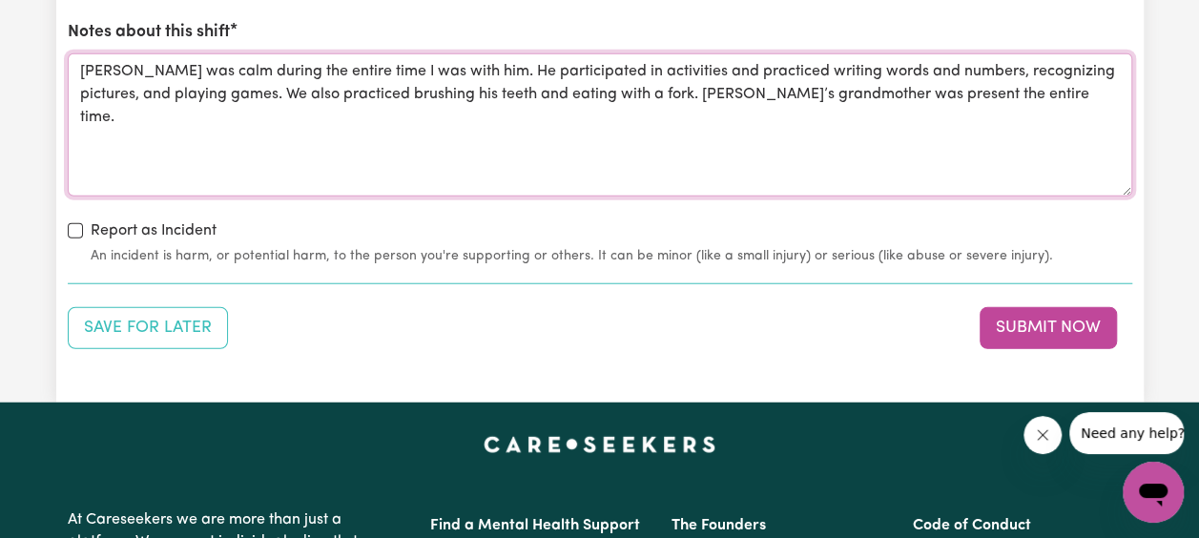
scroll to position [2364, 0]
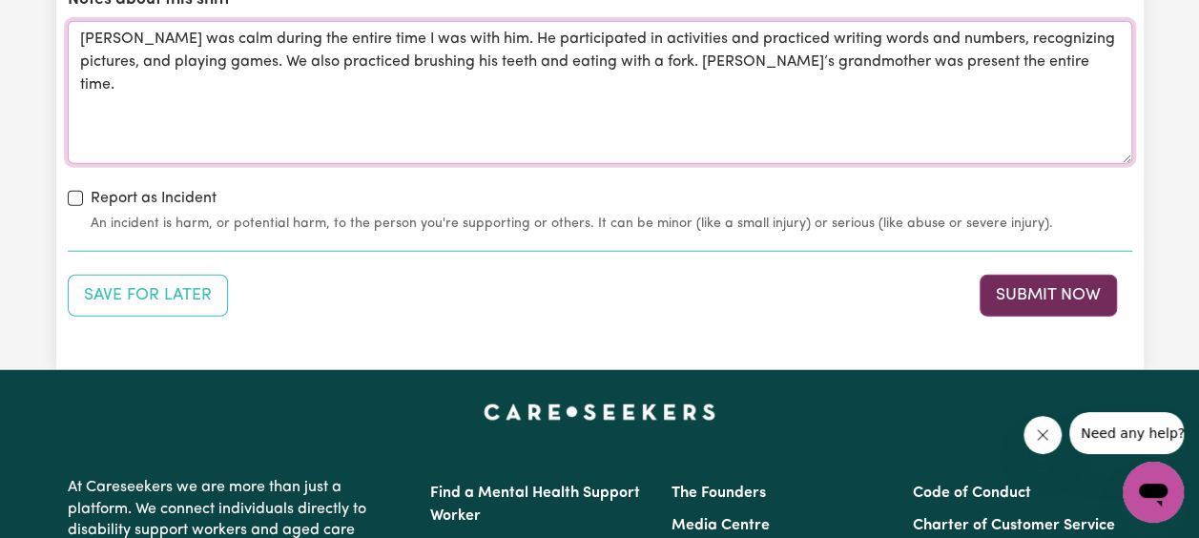
type textarea "[PERSON_NAME] was calm during the entire time I was with him. He participated i…"
click at [1018, 291] on button "Submit Now" at bounding box center [1047, 296] width 137 height 42
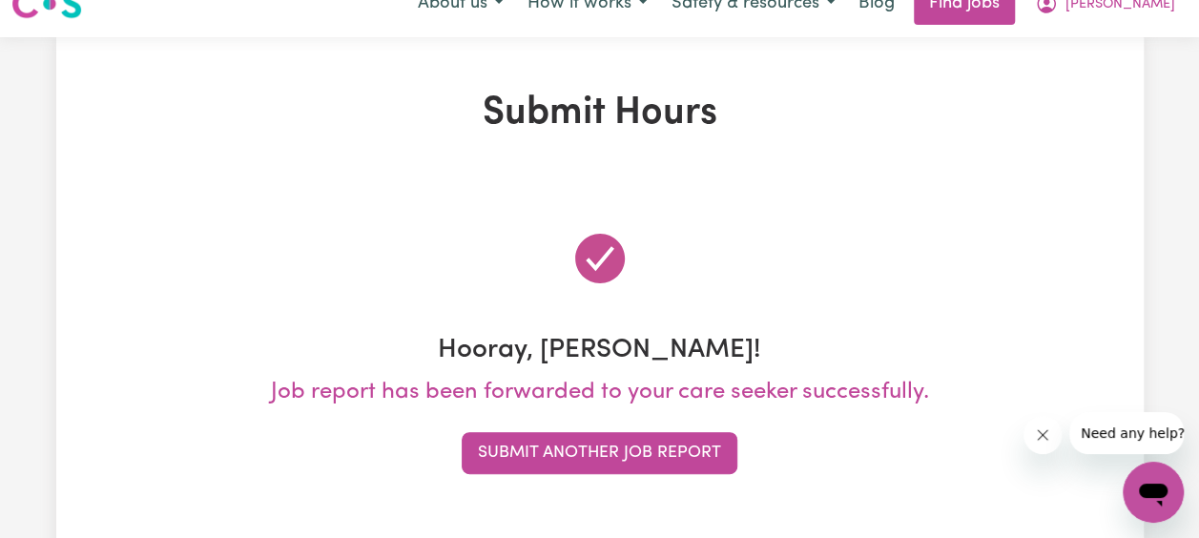
scroll to position [0, 0]
